Goal: Task Accomplishment & Management: Manage account settings

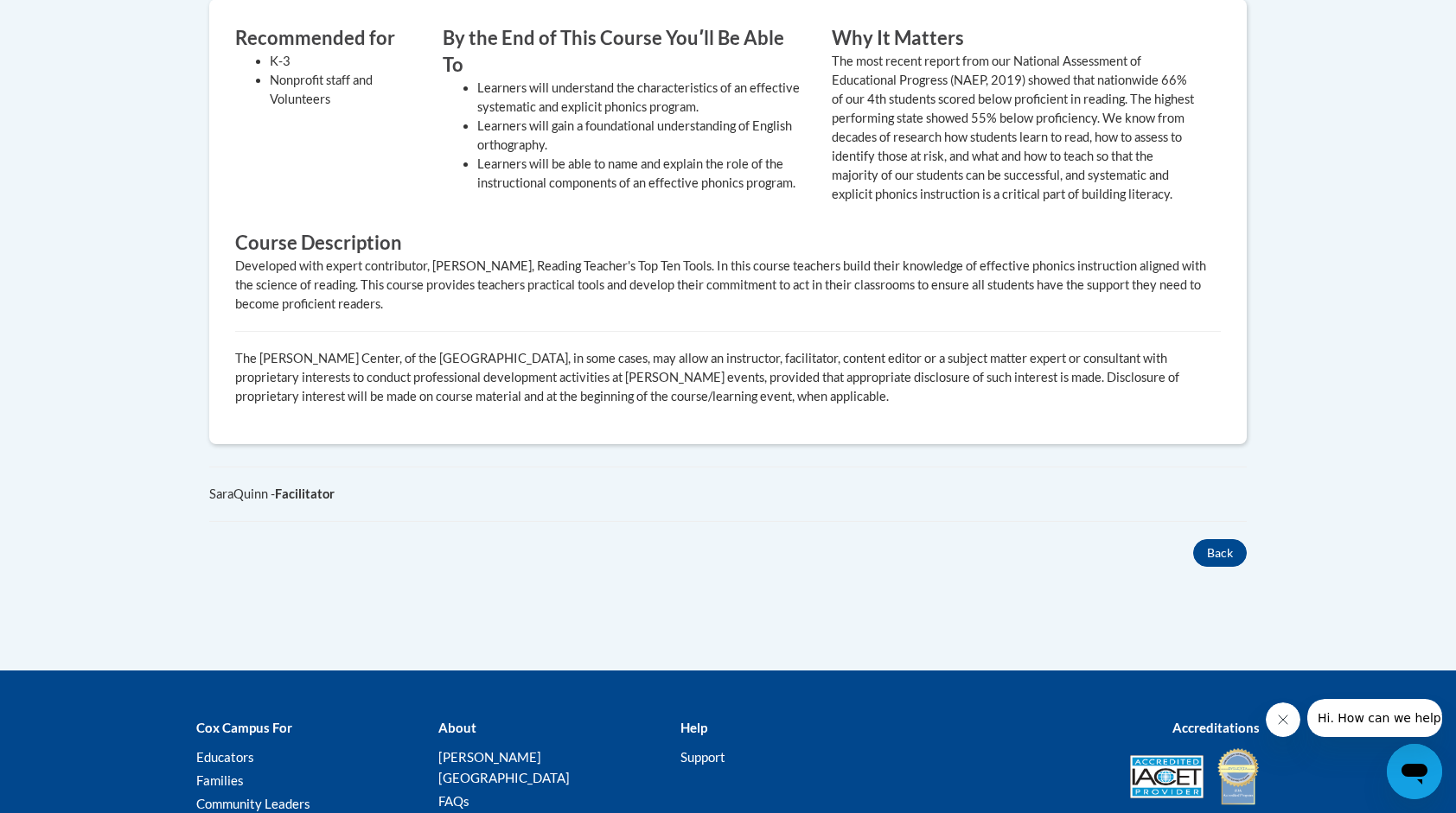
scroll to position [950, 0]
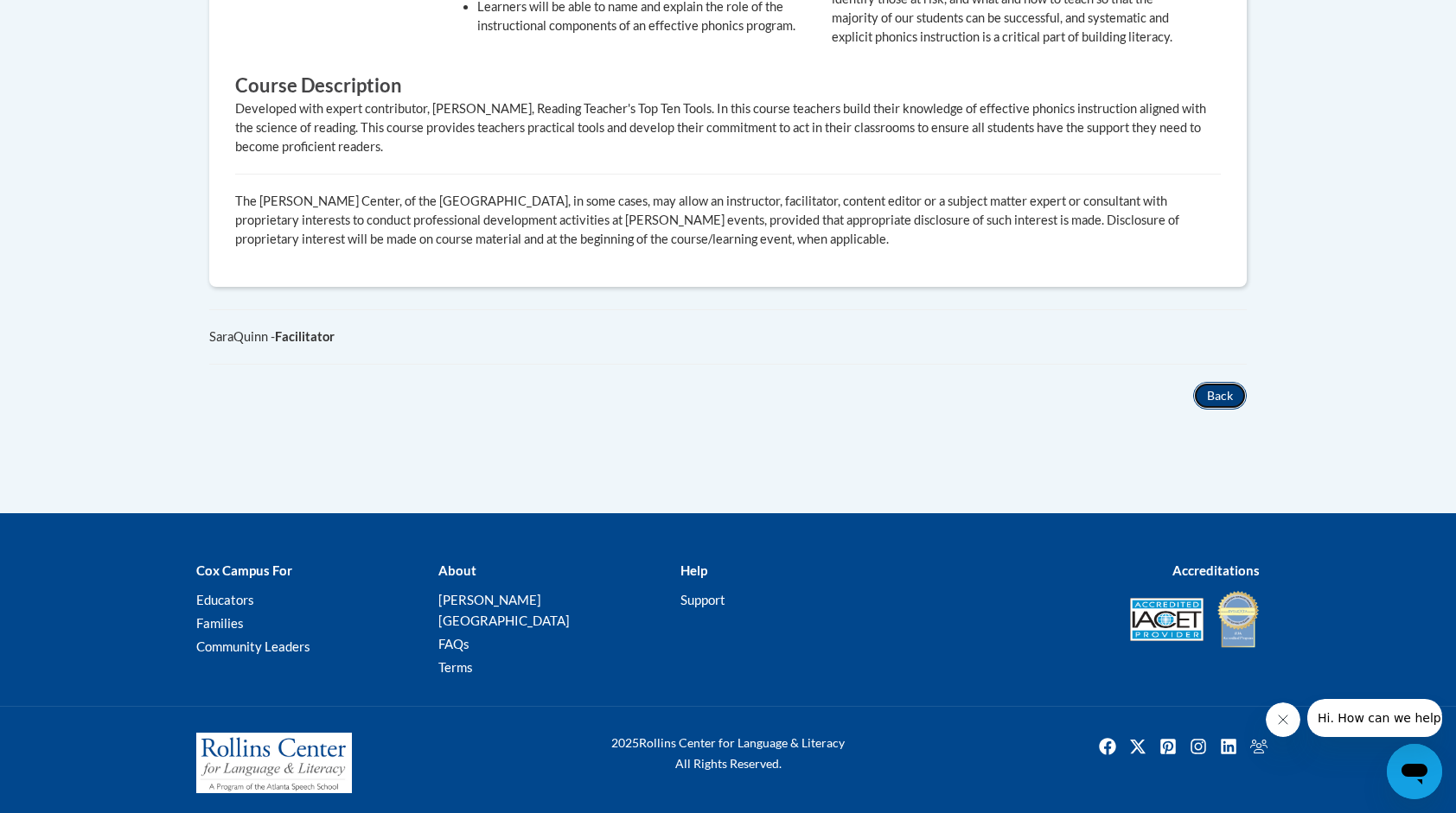
click at [1201, 410] on button "Back" at bounding box center [1219, 395] width 54 height 27
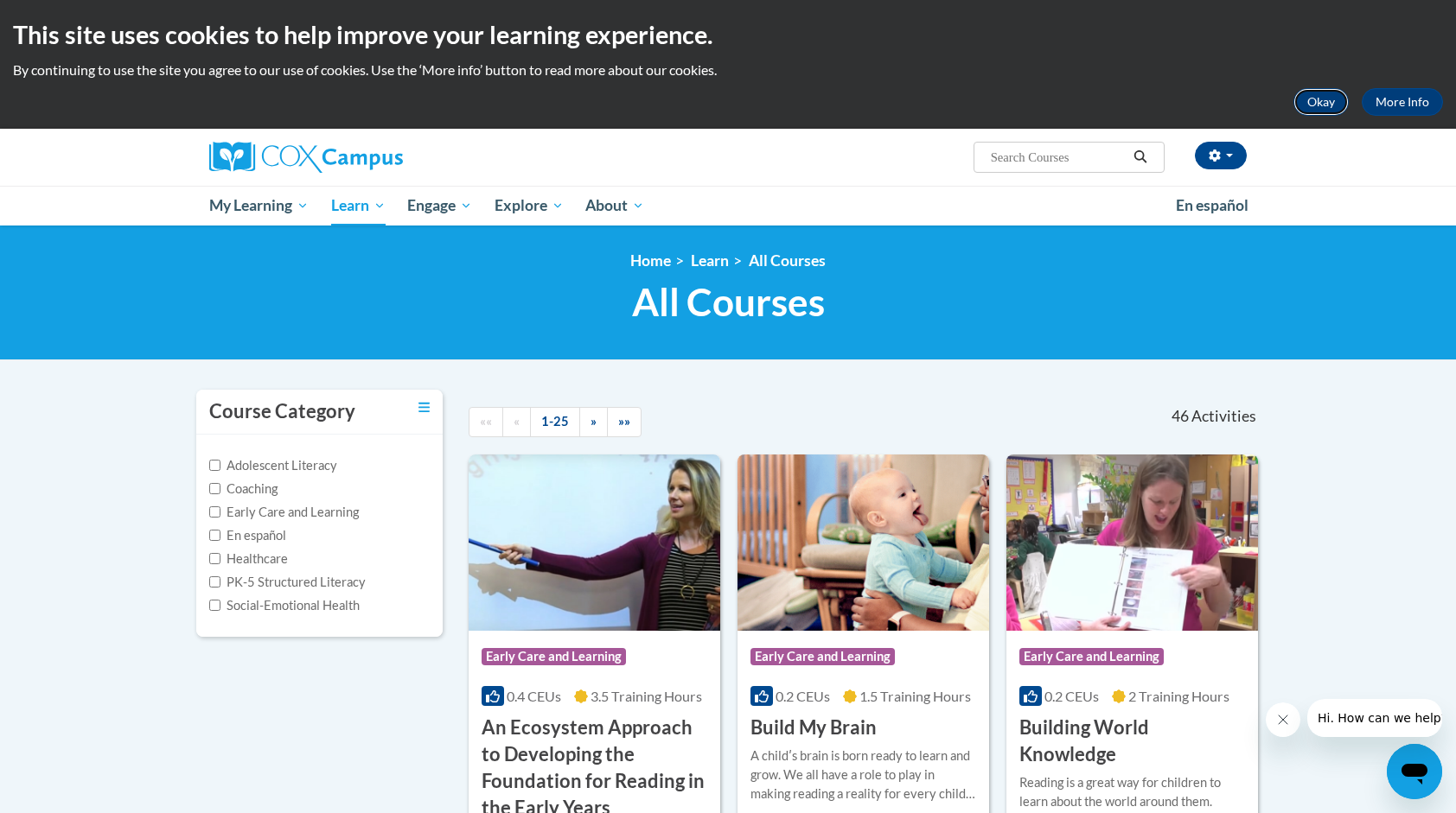
click at [1305, 99] on button "Okay" at bounding box center [1320, 101] width 56 height 27
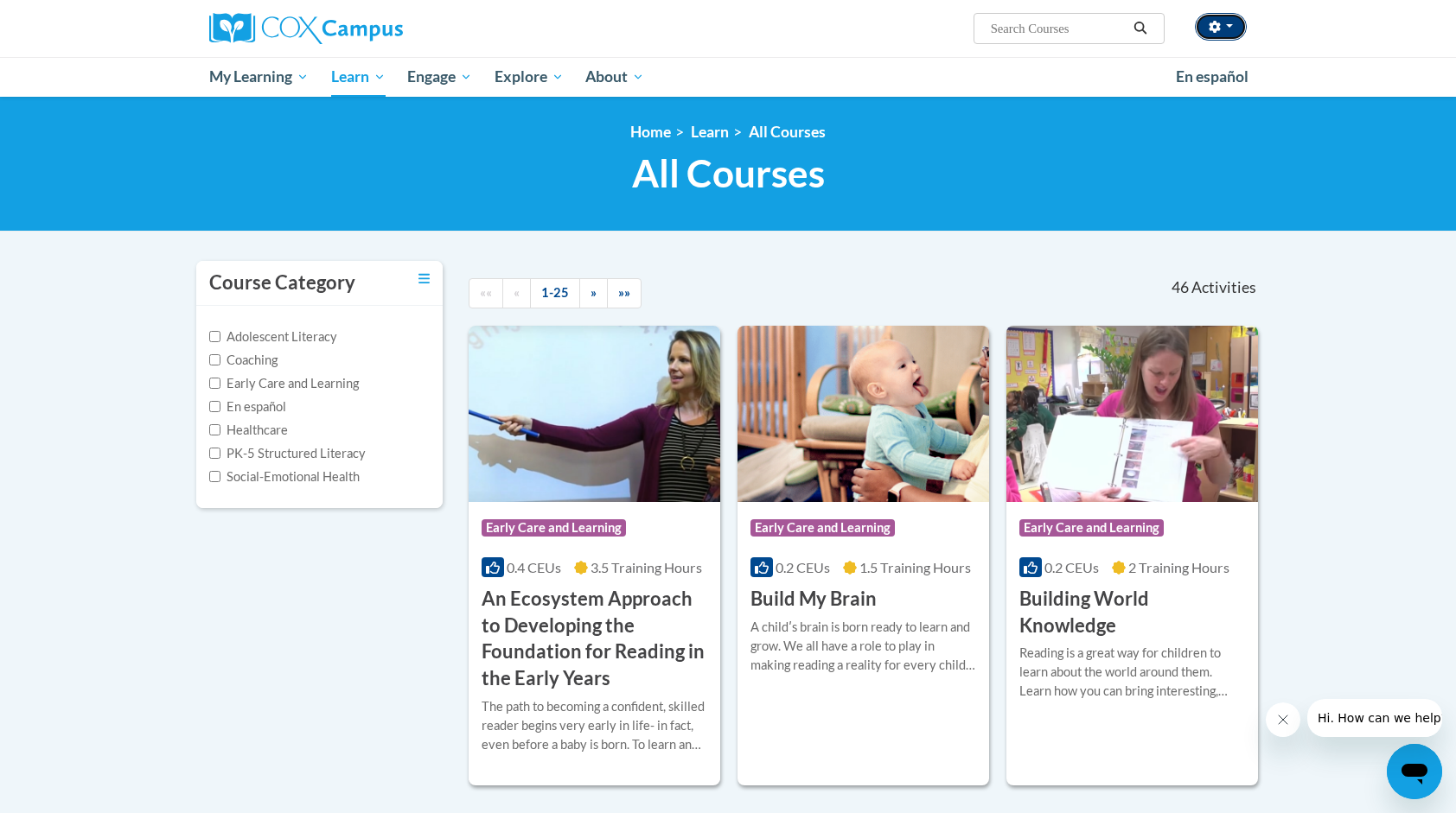
click at [1222, 21] on button "button" at bounding box center [1220, 26] width 52 height 27
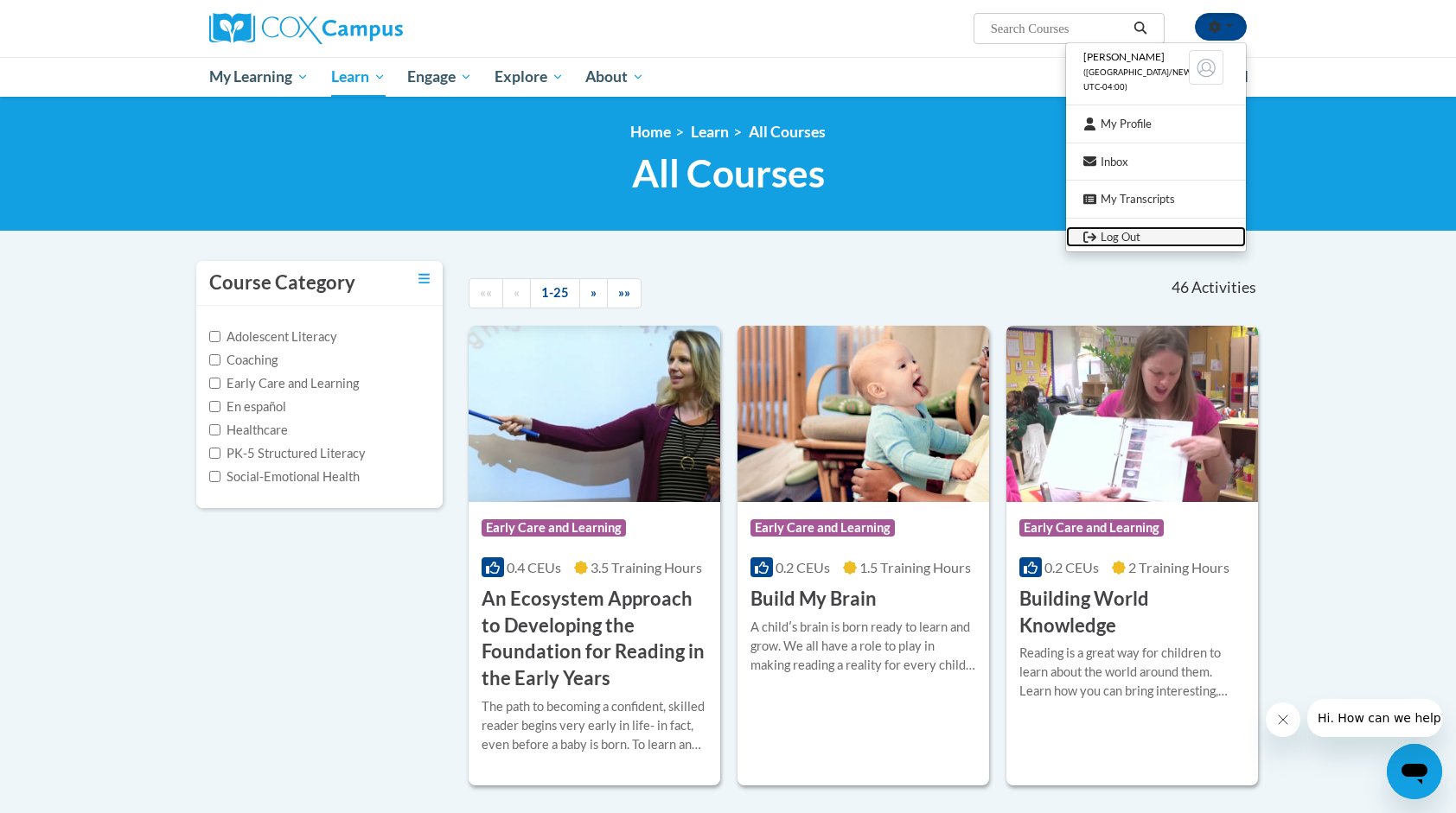
click at [1107, 243] on link "Log Out" at bounding box center [1155, 237] width 180 height 22
